Goal: Task Accomplishment & Management: Manage account settings

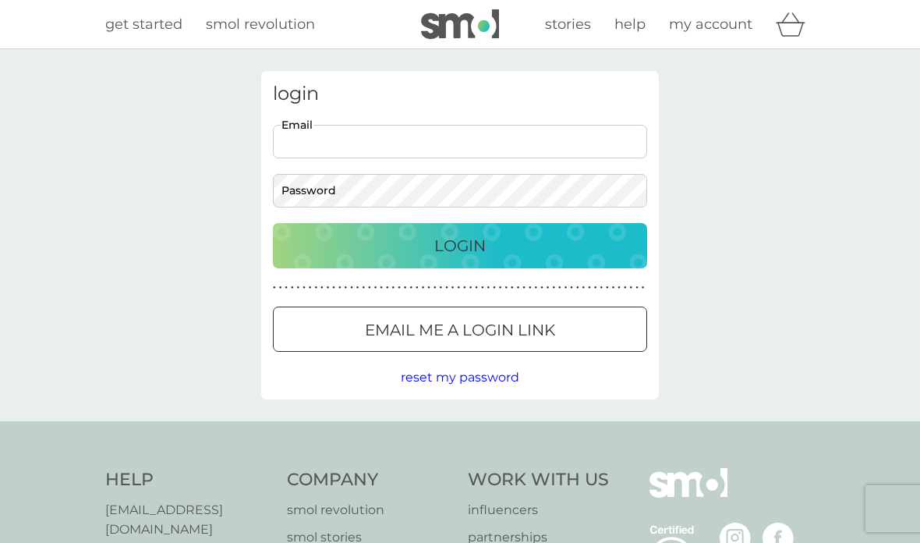
click at [334, 154] on input "Email" at bounding box center [460, 142] width 374 height 34
type input "[EMAIL_ADDRESS][DOMAIN_NAME]"
click at [460, 245] on button "Login" at bounding box center [460, 245] width 374 height 45
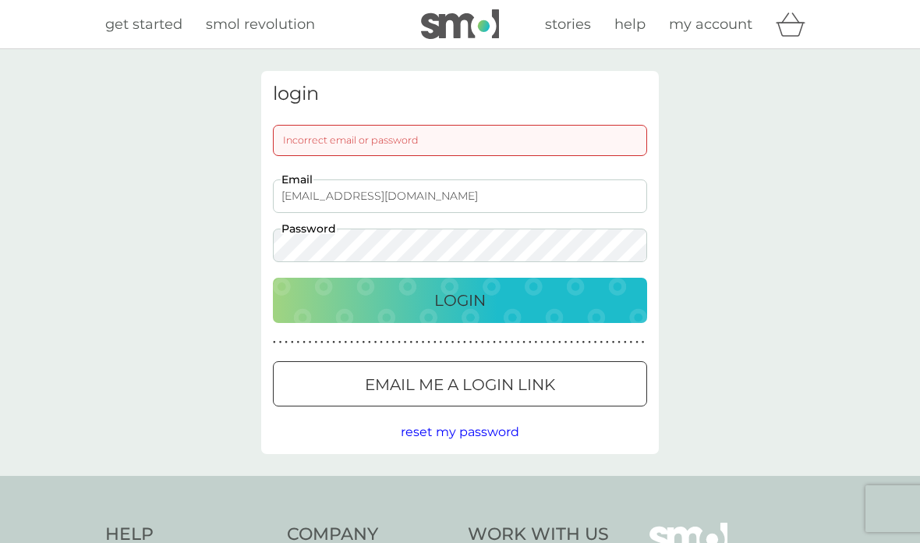
click at [460, 299] on button "Login" at bounding box center [460, 300] width 374 height 45
click at [494, 298] on div "Login" at bounding box center [459, 300] width 343 height 25
click at [476, 372] on p "Email me a login link" at bounding box center [460, 384] width 190 height 25
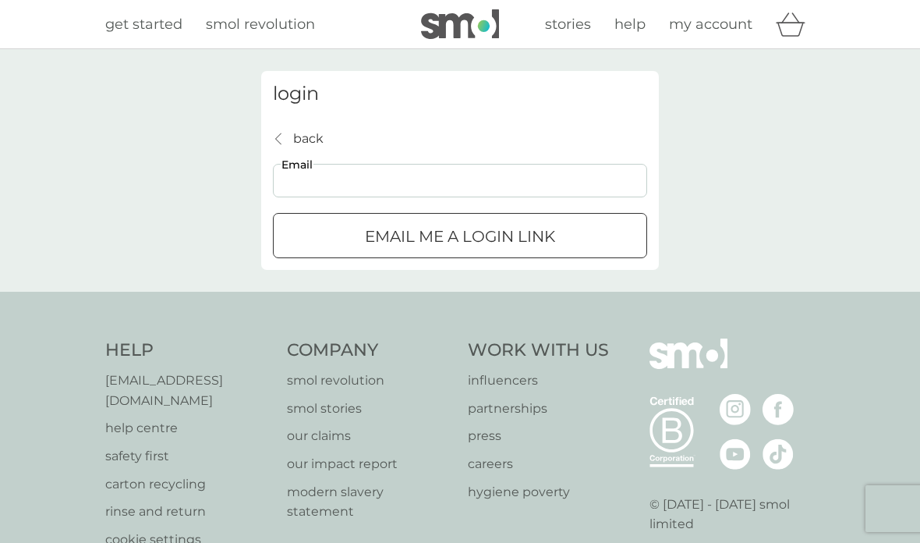
click at [366, 176] on input "Email" at bounding box center [460, 181] width 374 height 34
type input "d"
type input "[EMAIL_ADDRESS][DOMAIN_NAME]"
click at [460, 235] on button "Email me a login link" at bounding box center [460, 235] width 374 height 45
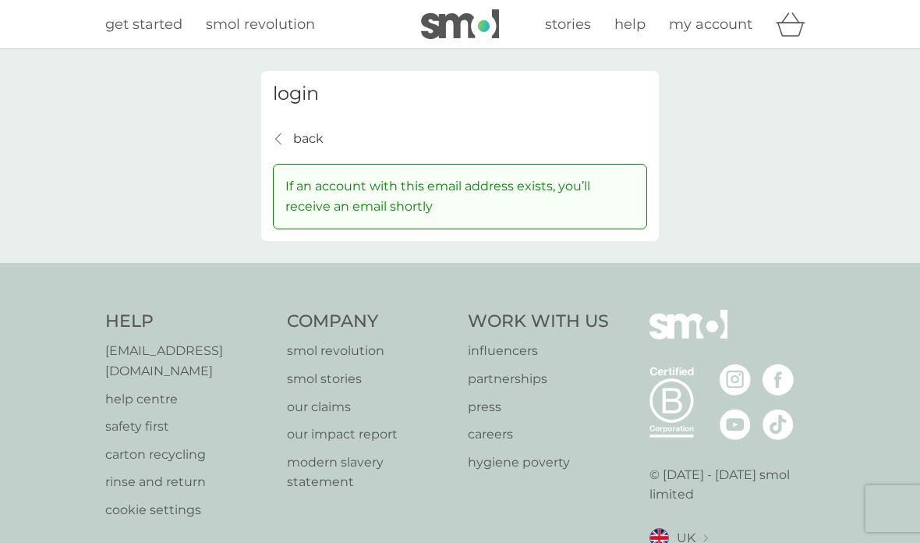
click at [184, 251] on div "login back back If an account with this email address exists, you’ll receive an…" at bounding box center [460, 156] width 920 height 214
